Goal: Task Accomplishment & Management: Use online tool/utility

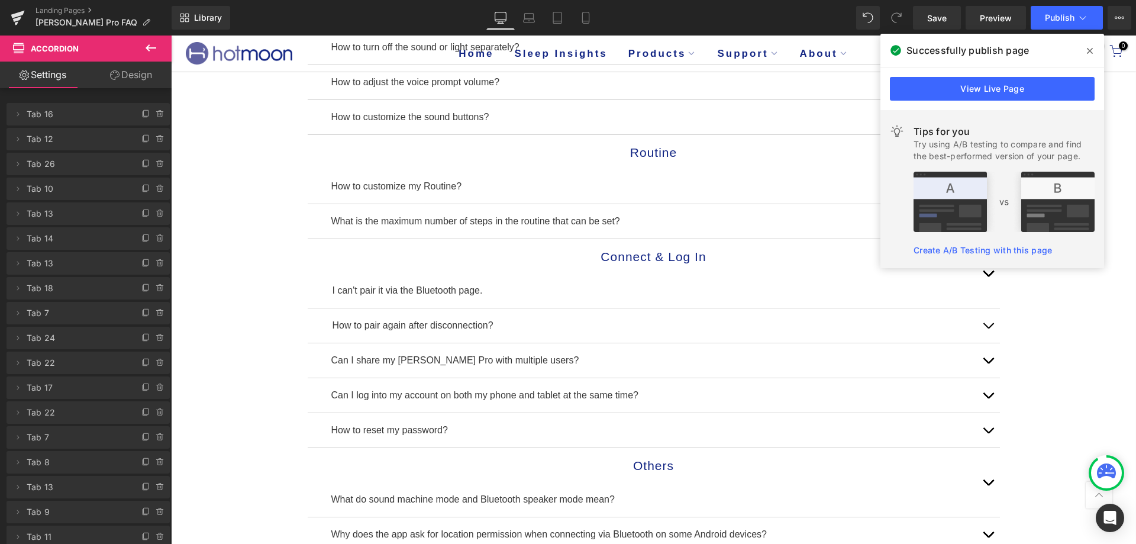
click at [1088, 49] on icon at bounding box center [1090, 51] width 6 height 6
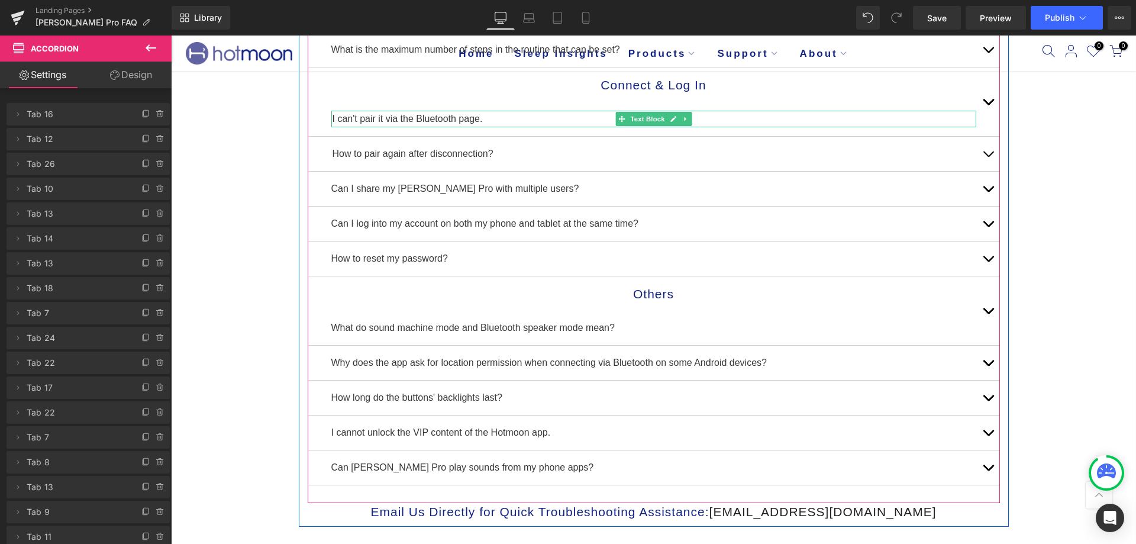
scroll to position [473, 0]
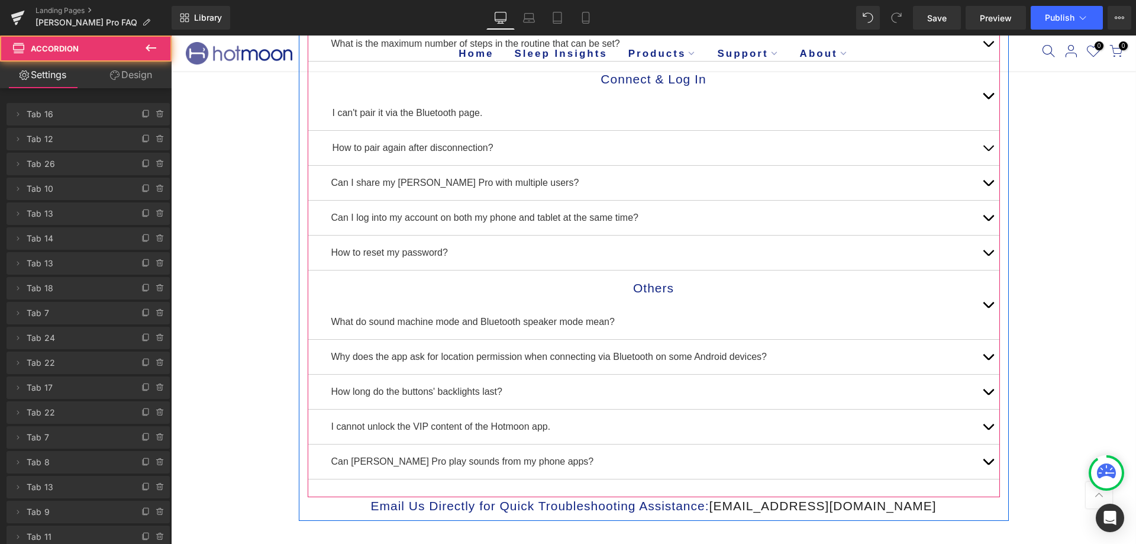
click at [988, 308] on span "button" at bounding box center [988, 308] width 0 height 0
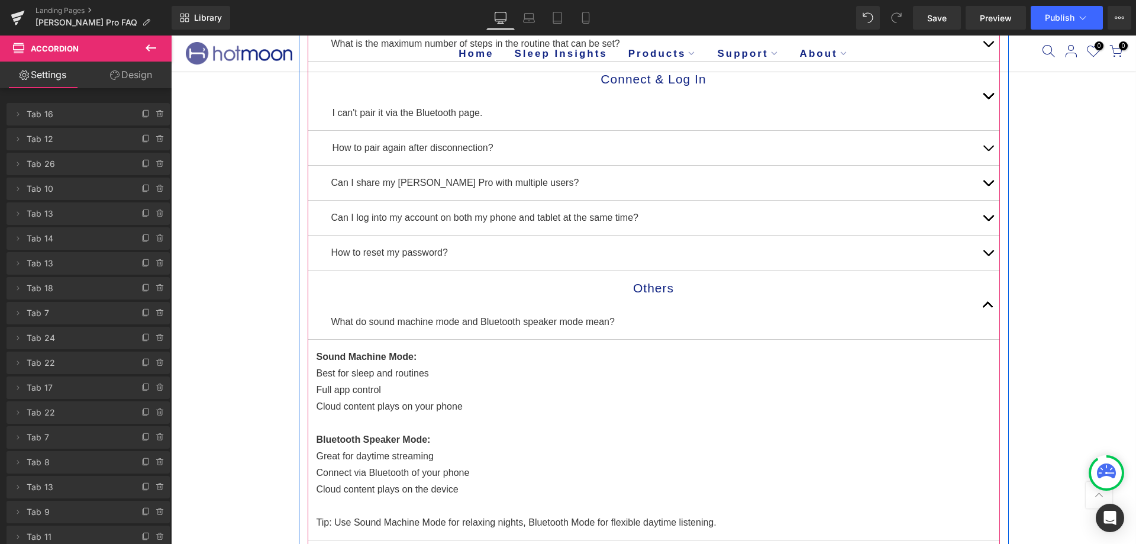
click at [987, 303] on button "button" at bounding box center [989, 304] width 24 height 69
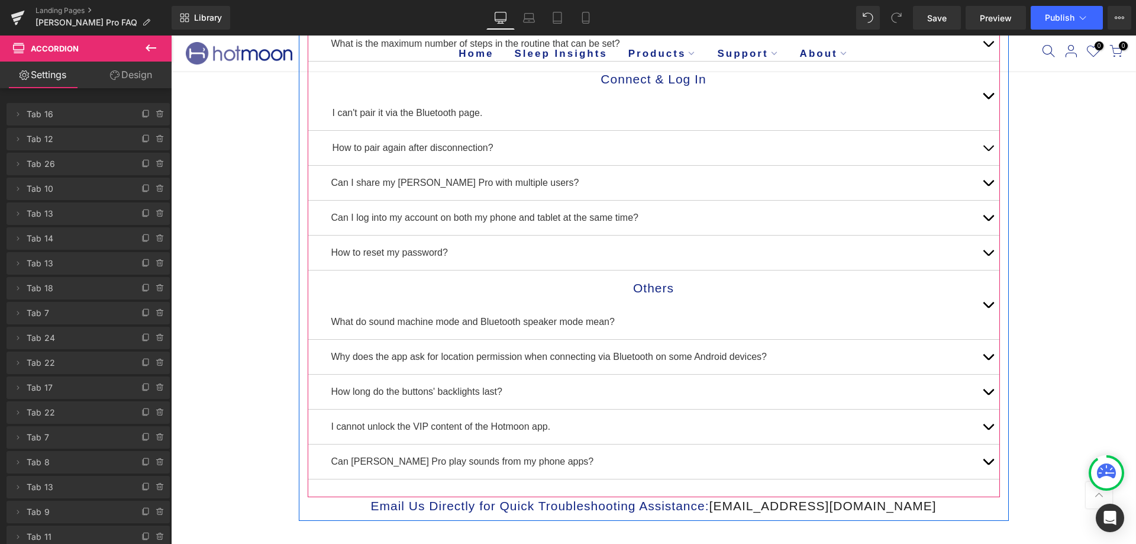
click at [985, 355] on button "button" at bounding box center [989, 357] width 24 height 34
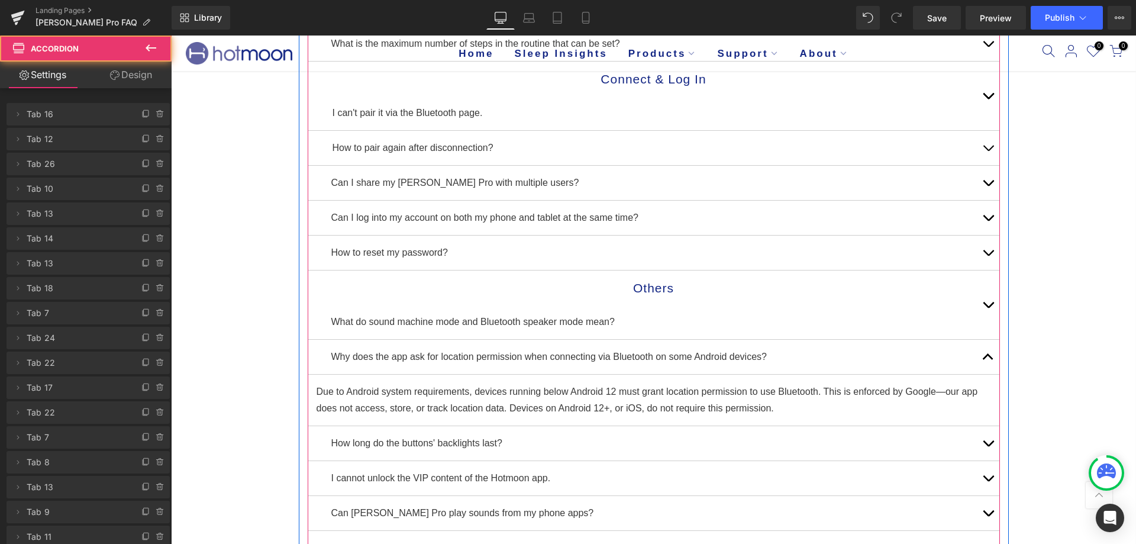
click at [985, 355] on button "button" at bounding box center [989, 357] width 24 height 34
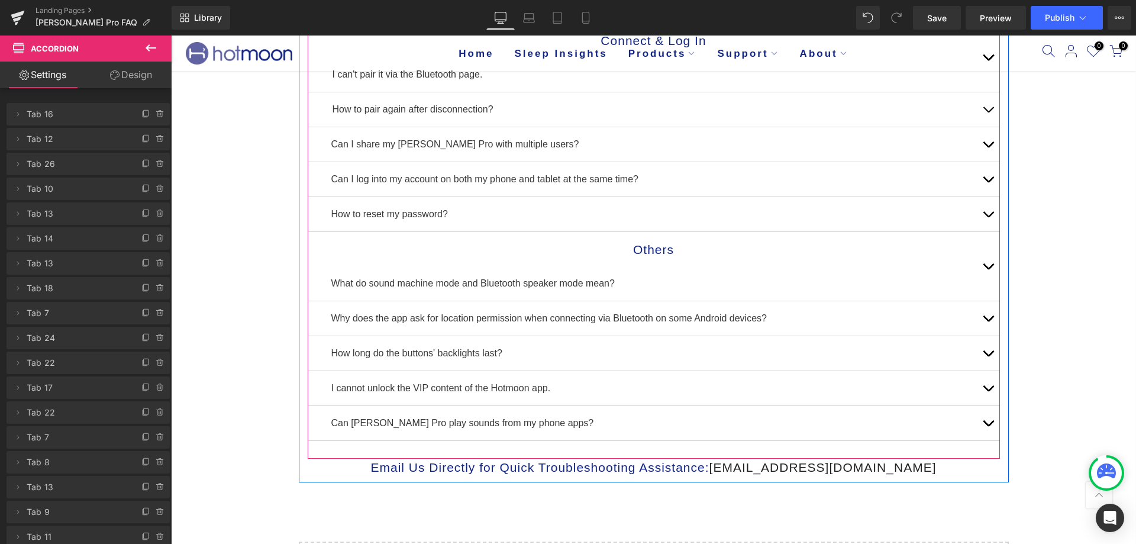
scroll to position [533, 0]
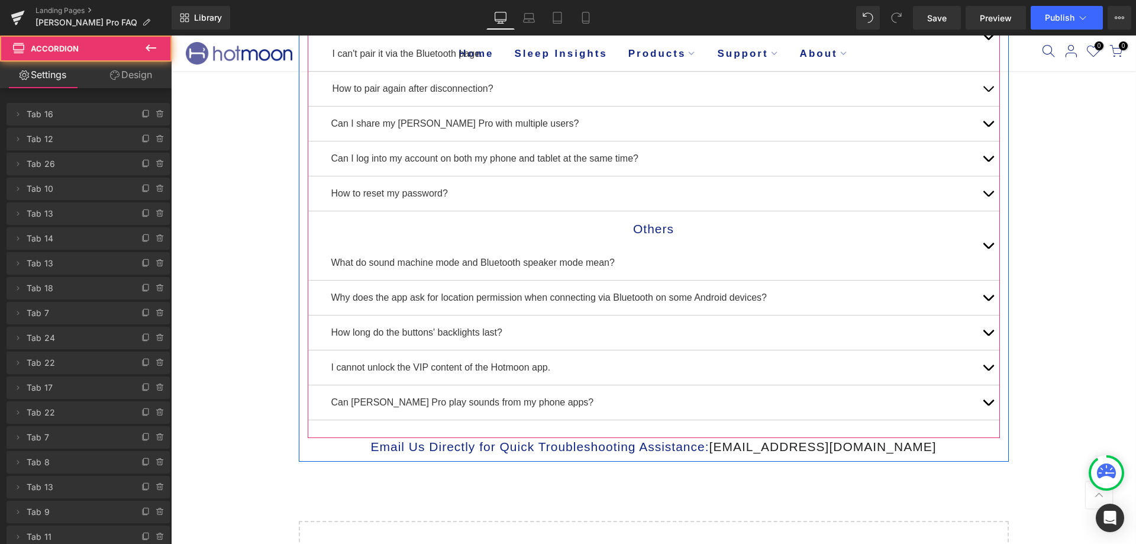
click at [988, 336] on span "button" at bounding box center [988, 336] width 0 height 0
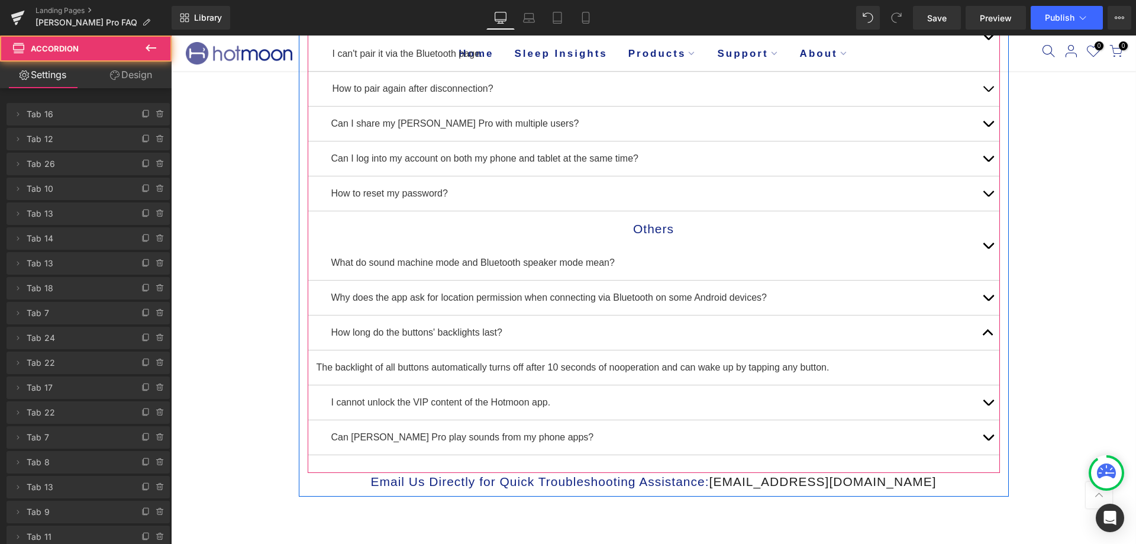
click at [988, 331] on button "button" at bounding box center [989, 332] width 24 height 34
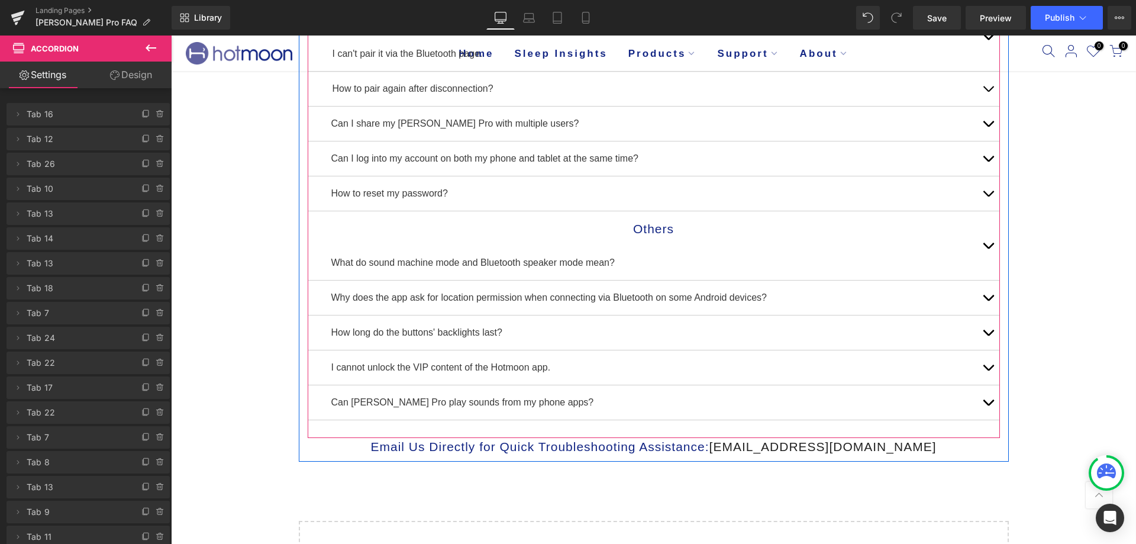
click at [981, 397] on button "button" at bounding box center [989, 402] width 24 height 34
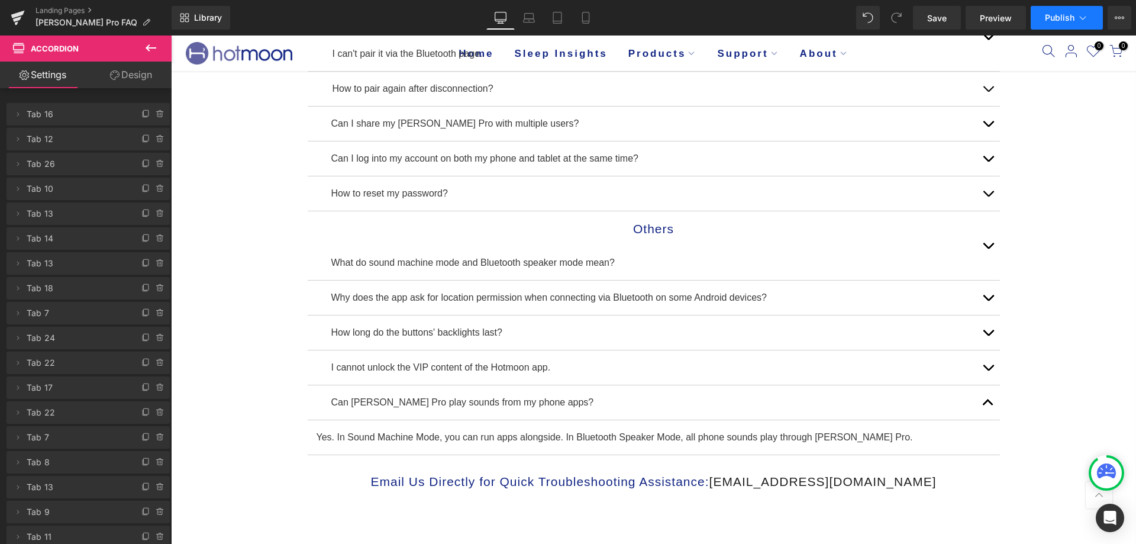
click at [1060, 21] on span "Publish" at bounding box center [1060, 17] width 30 height 9
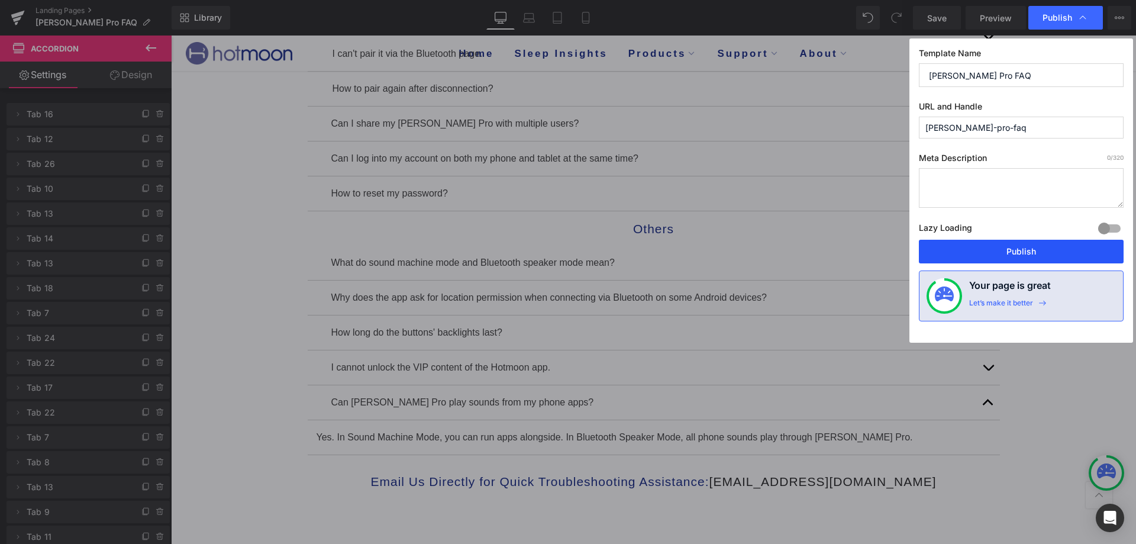
click at [1017, 254] on button "Publish" at bounding box center [1021, 252] width 205 height 24
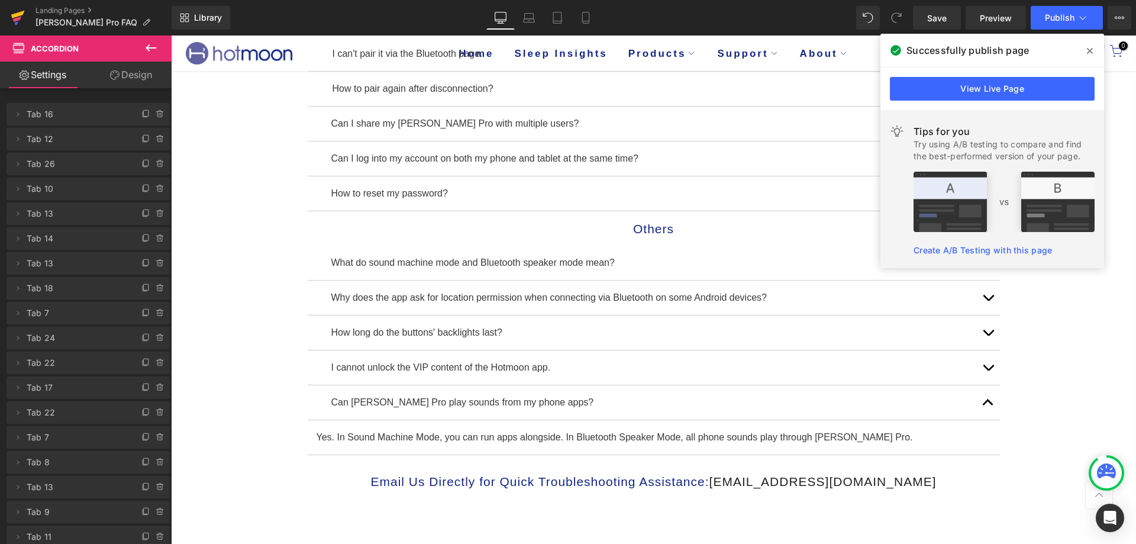
click at [6, 9] on link at bounding box center [18, 18] width 36 height 36
